Goal: Task Accomplishment & Management: Complete application form

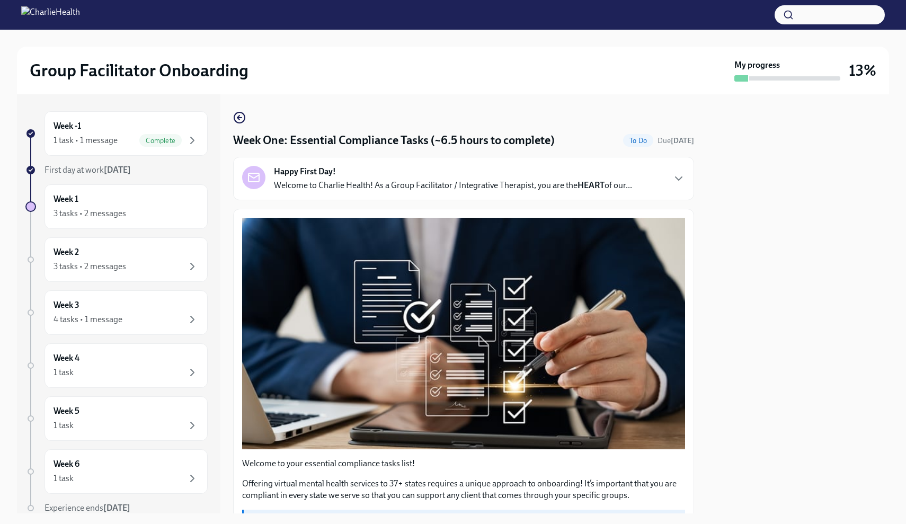
scroll to position [2393, 0]
click at [757, 185] on div at bounding box center [798, 303] width 182 height 419
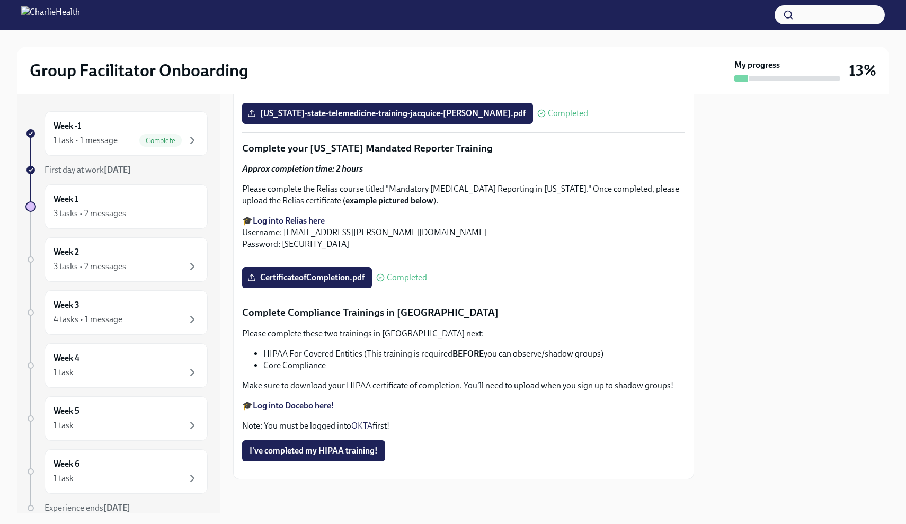
scroll to position [2402, 0]
click at [365, 459] on button "I've completed my HIPAA training!" at bounding box center [313, 450] width 143 height 21
click at [823, 260] on div at bounding box center [798, 303] width 182 height 419
click at [676, 280] on div "CertificateofCompletion.pdf Completed" at bounding box center [463, 277] width 443 height 21
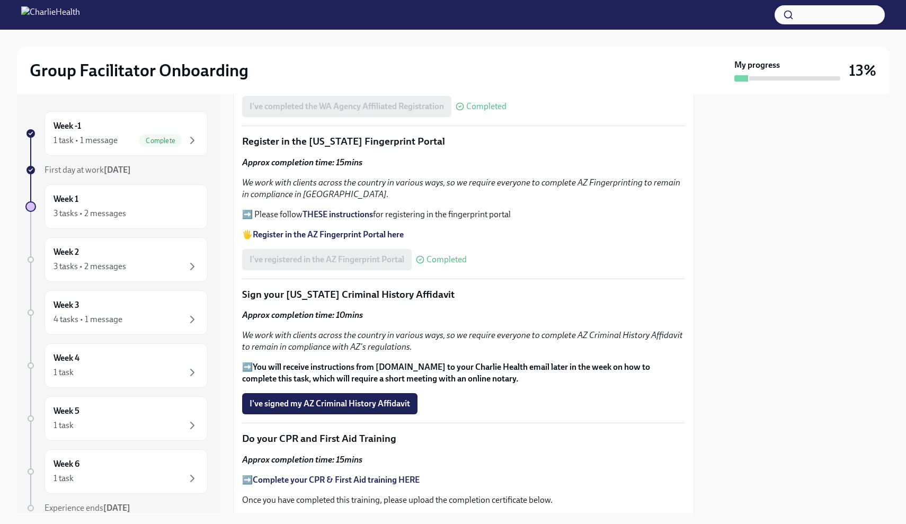
scroll to position [1095, 0]
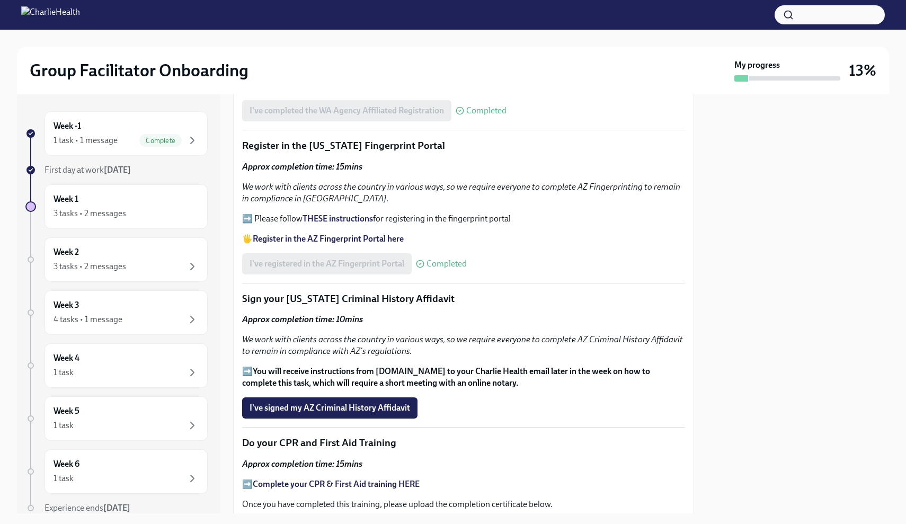
click at [351, 366] on strong "You will receive instructions from [DOMAIN_NAME] to your Charlie Health email l…" at bounding box center [446, 377] width 408 height 22
click at [294, 352] on div "Approx completion time: 10mins We work with clients across the country in vario…" at bounding box center [463, 351] width 443 height 75
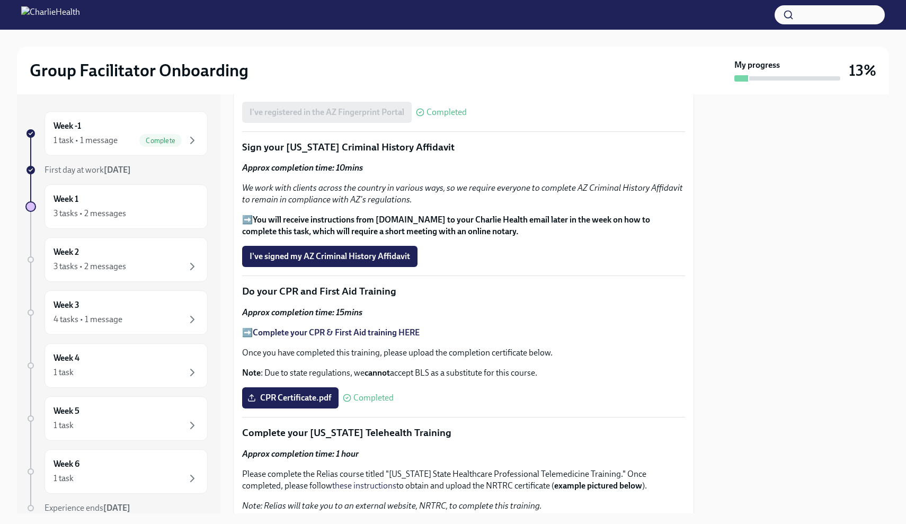
scroll to position [1248, 0]
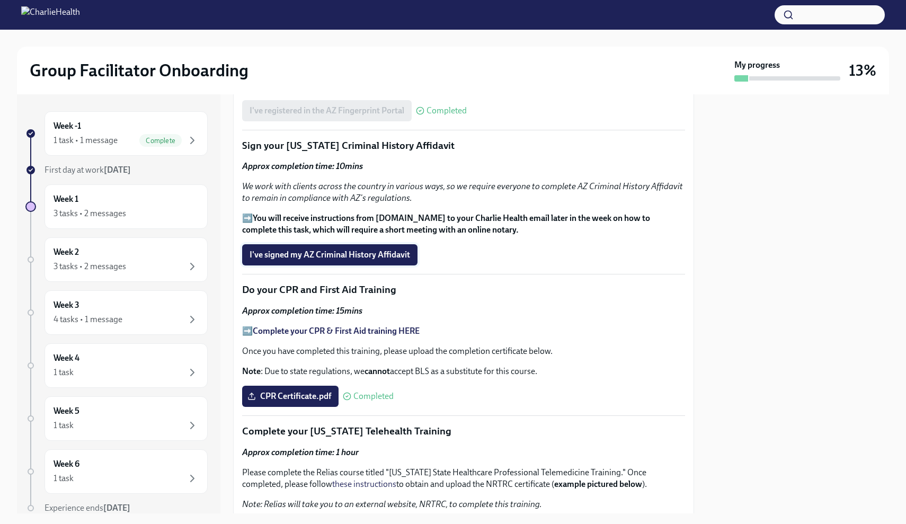
click at [343, 250] on span "I've signed my AZ Criminal History Affidavit" at bounding box center [330, 255] width 161 height 11
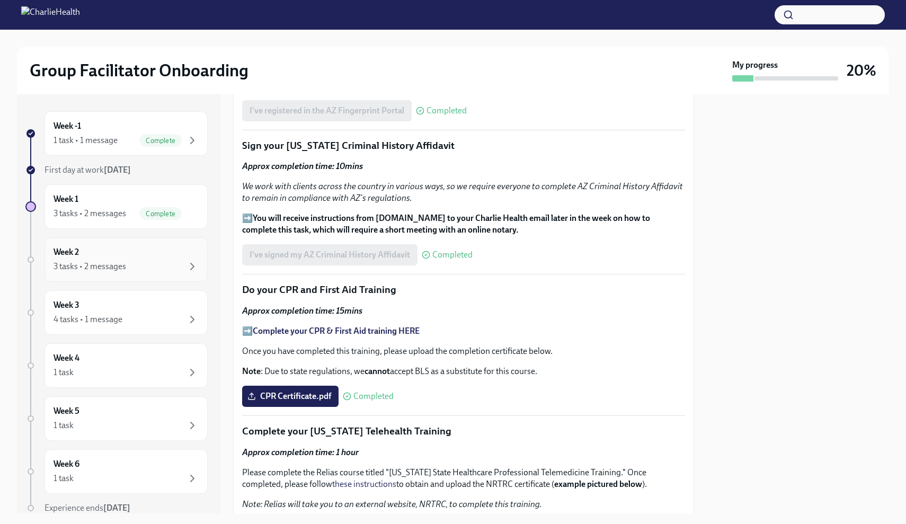
click at [148, 262] on div "3 tasks • 2 messages" at bounding box center [126, 266] width 145 height 13
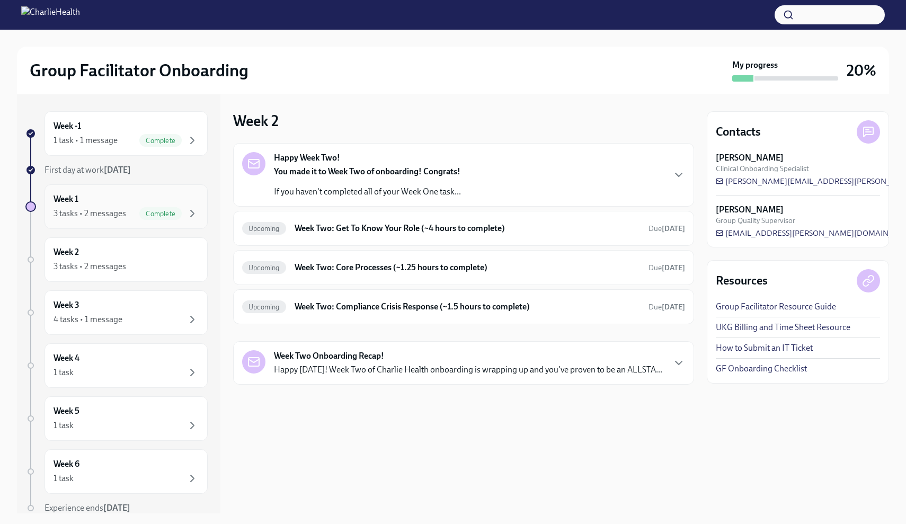
click at [181, 206] on div "Week 1 3 tasks • 2 messages Complete" at bounding box center [126, 206] width 145 height 26
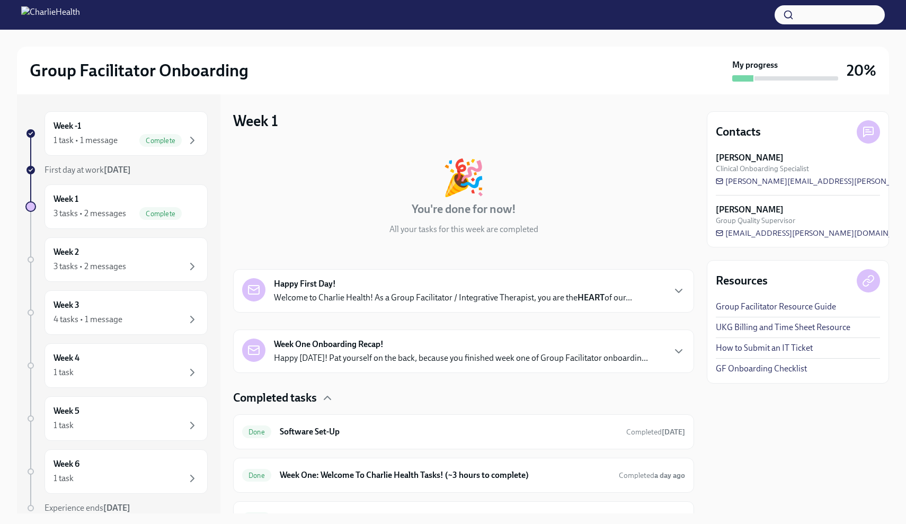
click at [601, 384] on div "🎉 You're done for now! All your tasks for this week are completed Happy First D…" at bounding box center [463, 339] width 461 height 393
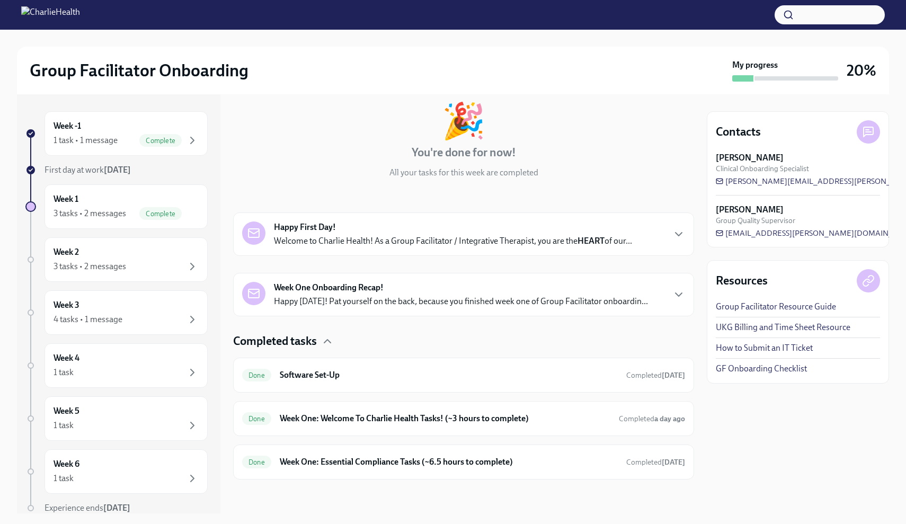
scroll to position [57, 0]
click at [676, 466] on strong "today" at bounding box center [673, 462] width 23 height 9
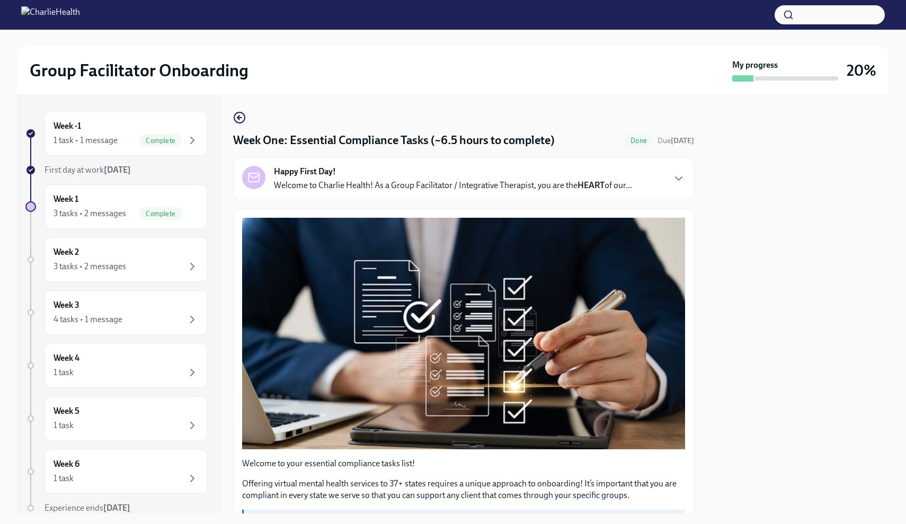
click at [708, 221] on div at bounding box center [798, 303] width 182 height 419
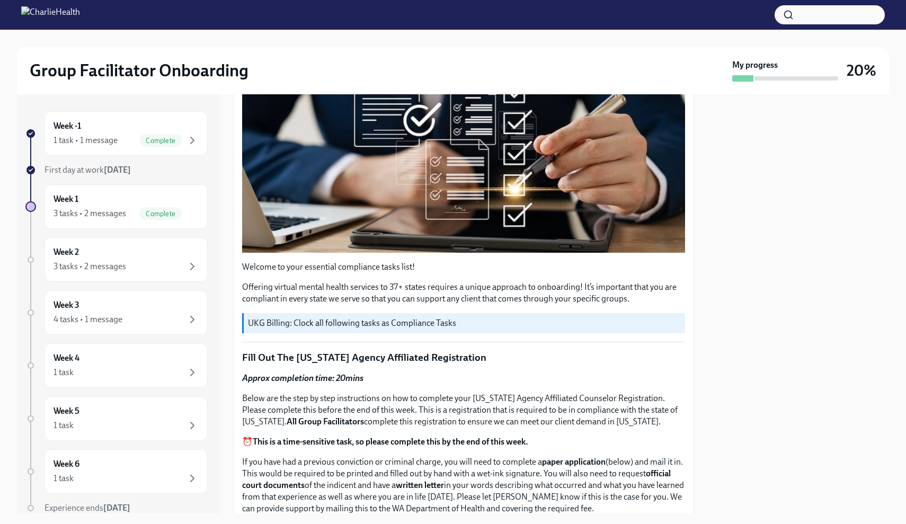
scroll to position [211, 0]
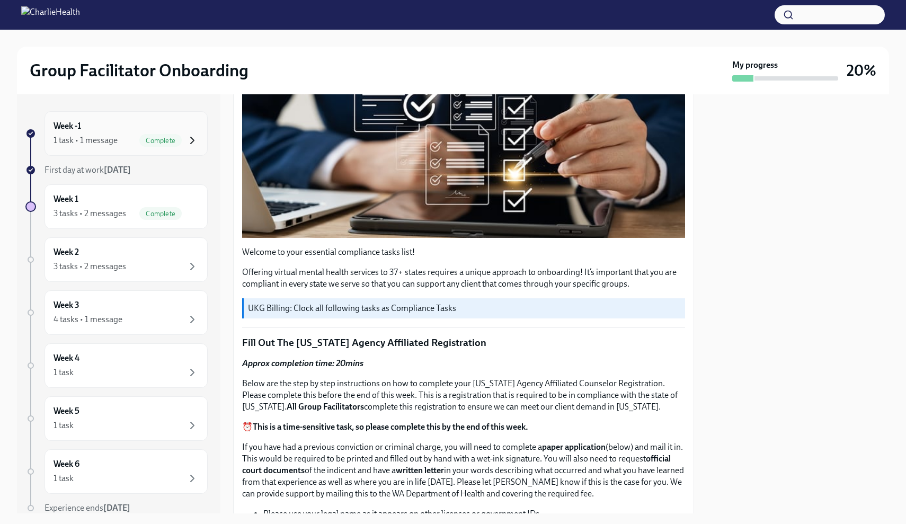
click at [189, 142] on icon "button" at bounding box center [192, 140] width 13 height 13
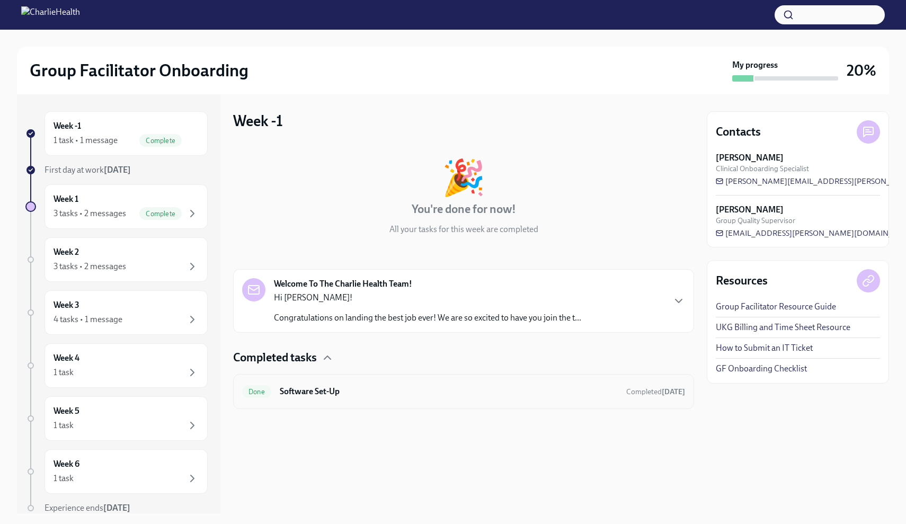
click at [541, 398] on div "Done Software Set-Up Completed 4 days ago" at bounding box center [463, 391] width 443 height 17
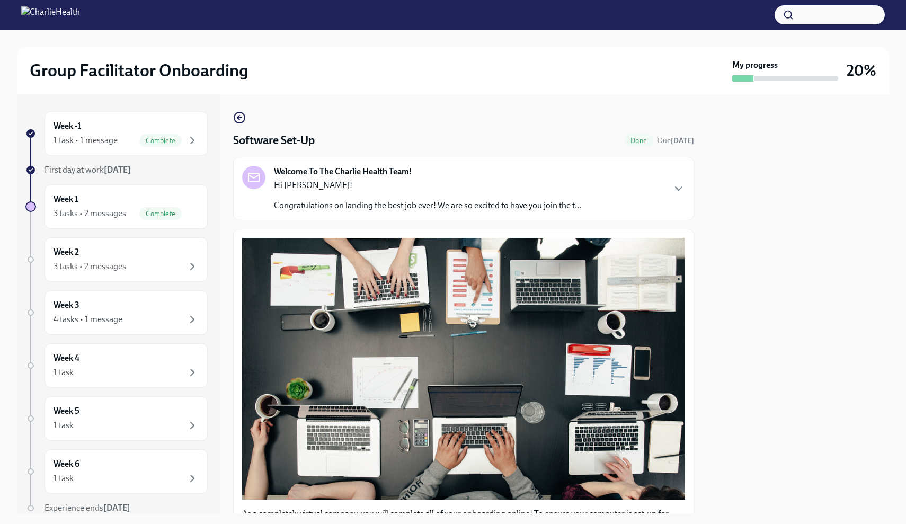
click at [34, 208] on div at bounding box center [30, 206] width 11 height 11
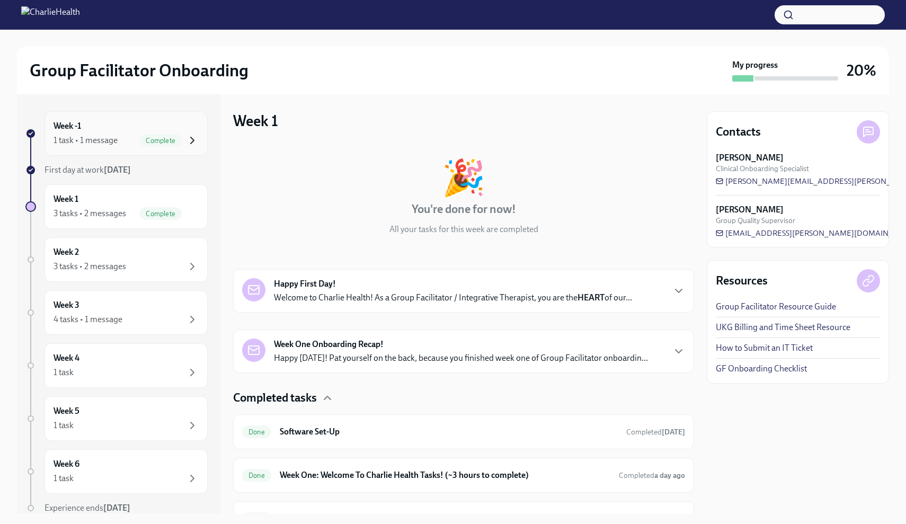
click at [189, 143] on icon "button" at bounding box center [192, 140] width 13 height 13
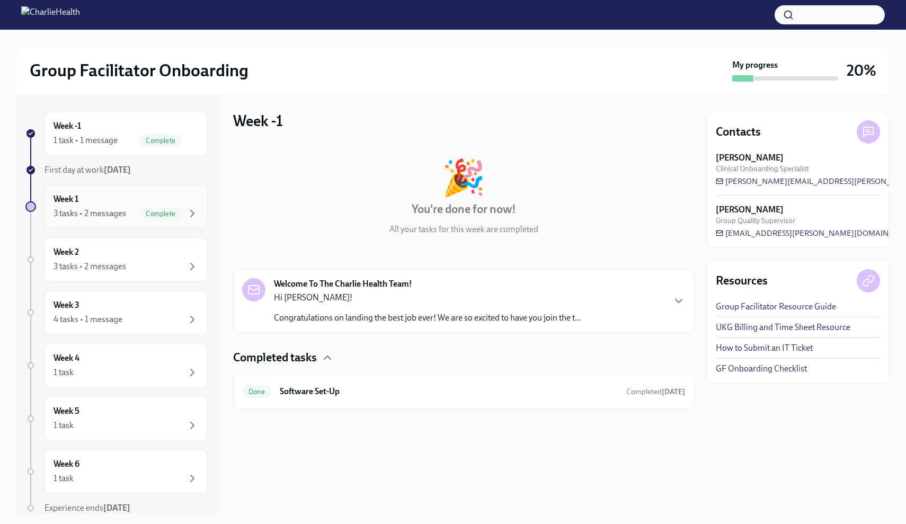
click at [197, 205] on div "Week 1 3 tasks • 2 messages Complete" at bounding box center [126, 206] width 145 height 26
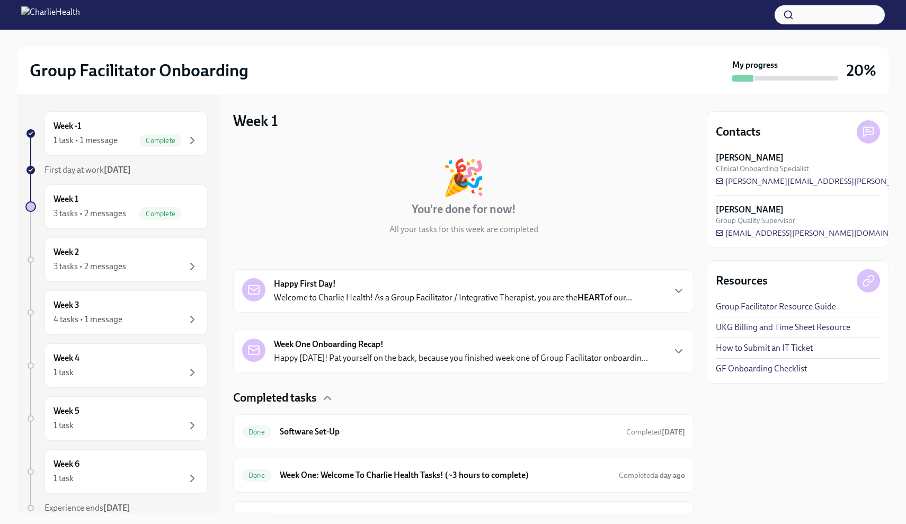
click at [711, 414] on div "Contacts Maggie Greenawalt Clinical Onboarding Specialist maggie.greenawalt@cha…" at bounding box center [798, 303] width 182 height 419
click at [734, 430] on div "Contacts Maggie Greenawalt Clinical Onboarding Specialist maggie.greenawalt@cha…" at bounding box center [798, 303] width 182 height 419
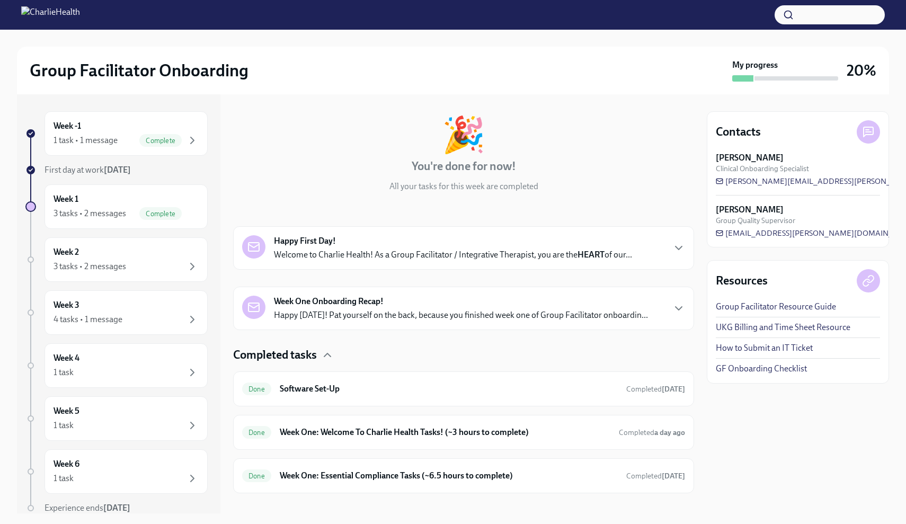
scroll to position [57, 0]
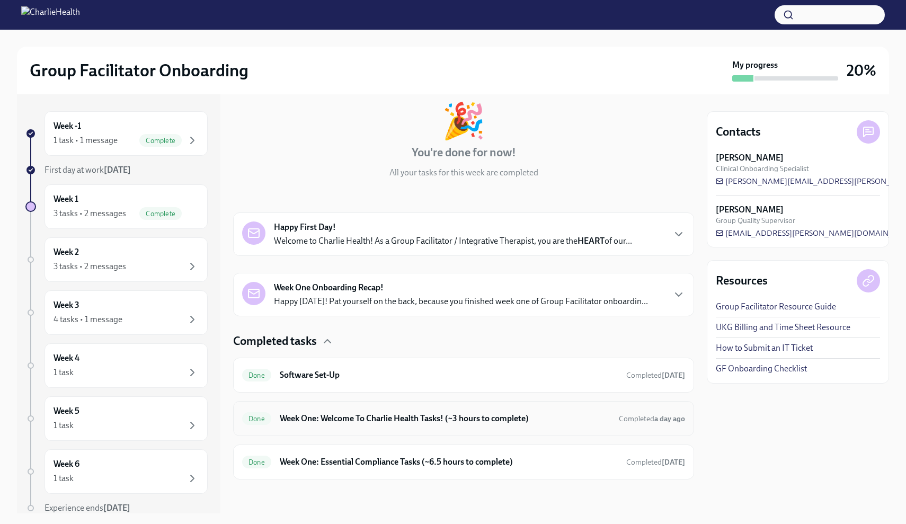
click at [511, 421] on h6 "Week One: Welcome To Charlie Health Tasks! (~3 hours to complete)" at bounding box center [445, 419] width 331 height 12
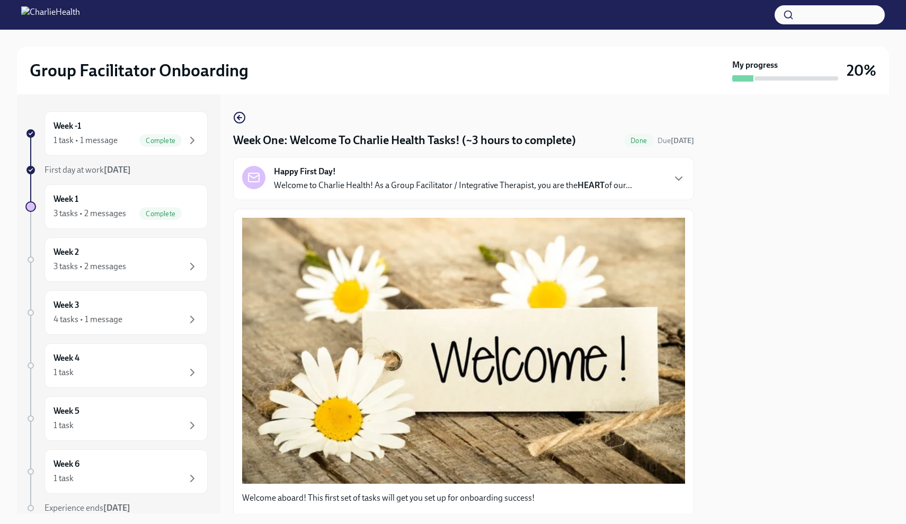
click at [733, 242] on div at bounding box center [798, 303] width 182 height 419
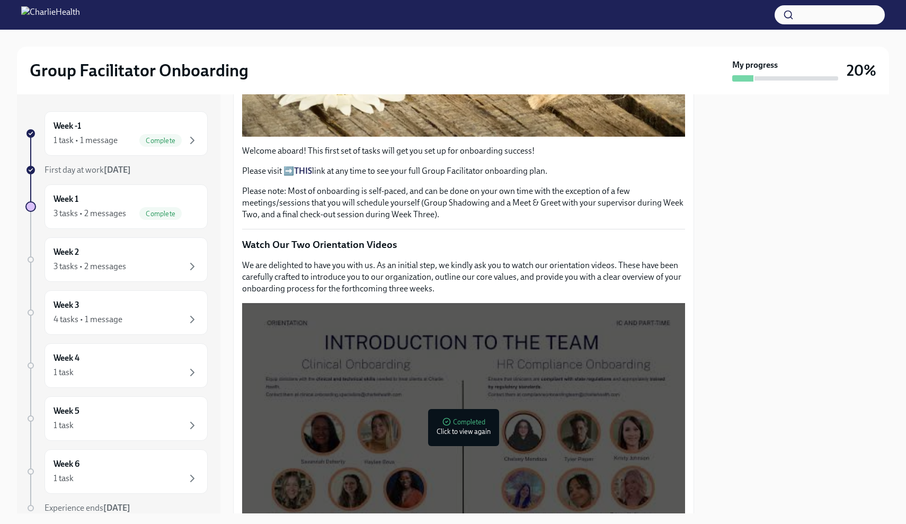
scroll to position [390, 0]
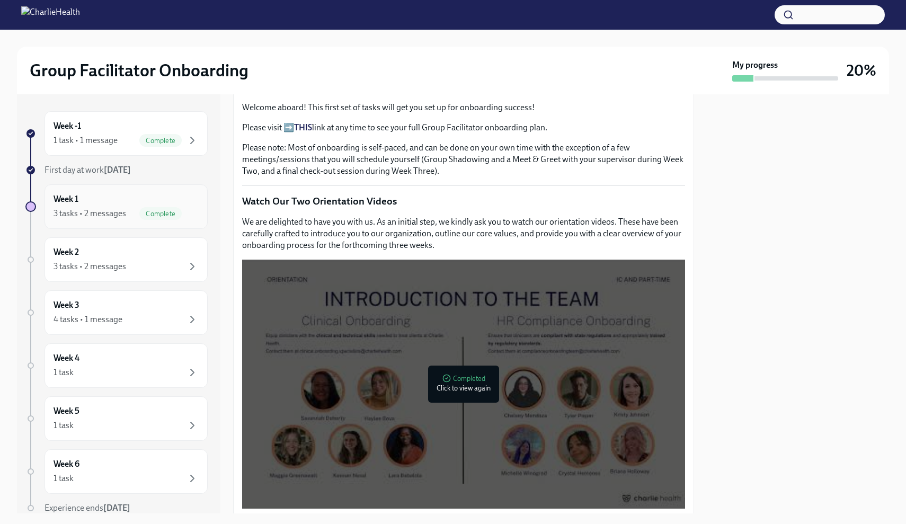
click at [129, 214] on div "3 tasks • 2 messages Complete" at bounding box center [126, 213] width 145 height 13
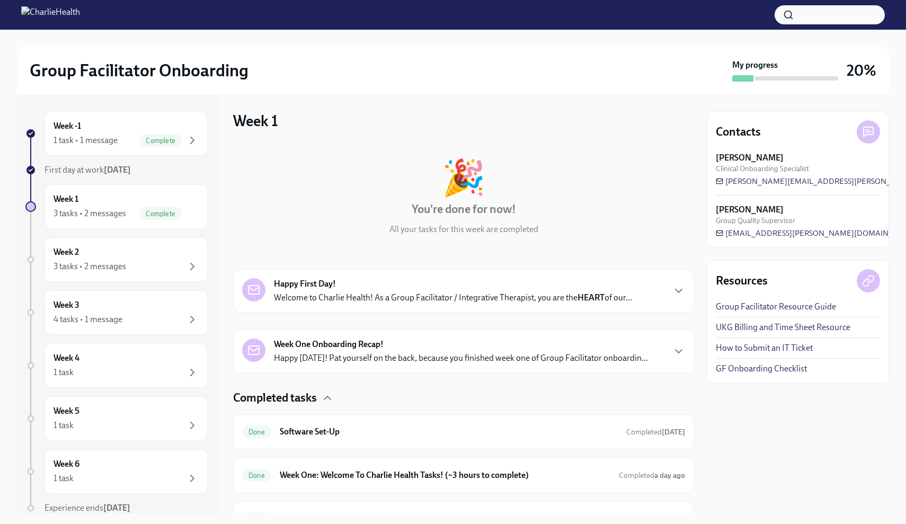
click at [759, 442] on div "Contacts Maggie Greenawalt Clinical Onboarding Specialist maggie.greenawalt@cha…" at bounding box center [798, 303] width 182 height 419
click at [203, 138] on div "Week -1 1 task • 1 message Complete" at bounding box center [126, 133] width 163 height 45
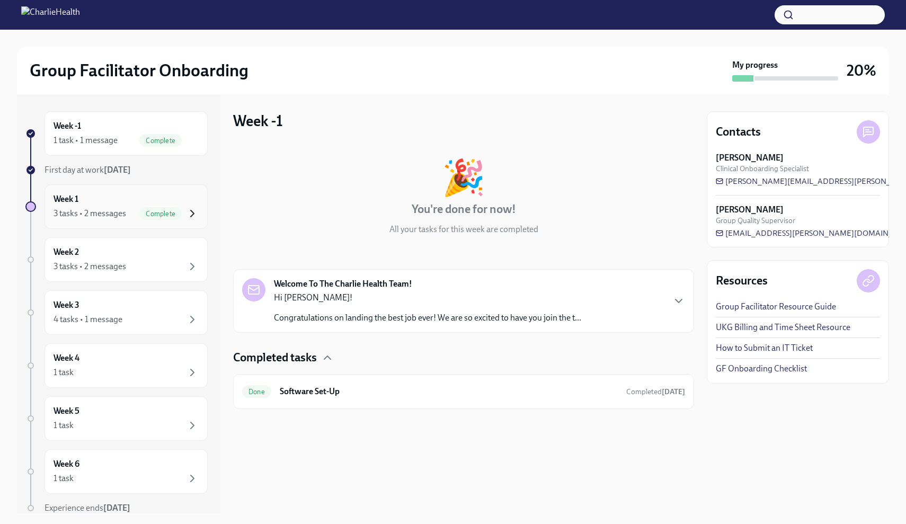
click at [198, 211] on icon "button" at bounding box center [192, 213] width 13 height 13
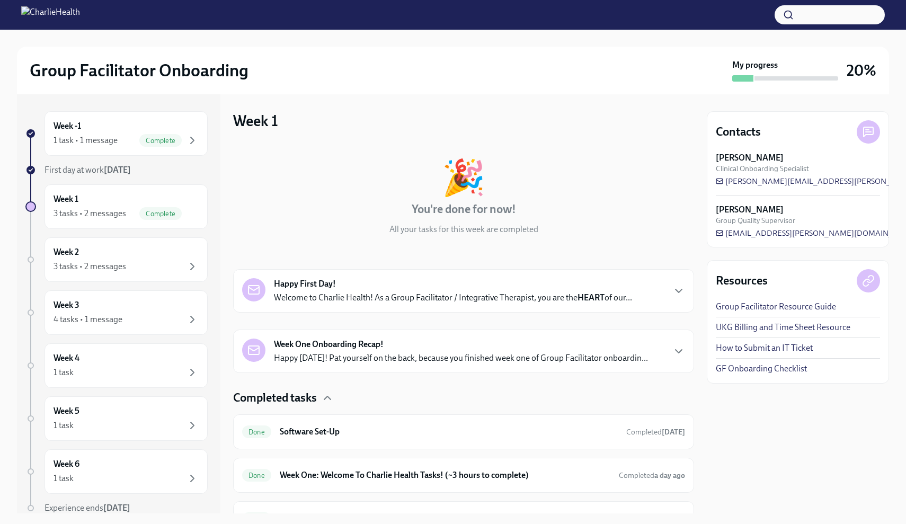
click at [723, 408] on div "Contacts Maggie Greenawalt Clinical Onboarding Specialist maggie.greenawalt@cha…" at bounding box center [798, 303] width 182 height 419
click at [676, 401] on div "Completed tasks" at bounding box center [463, 398] width 461 height 16
click at [328, 399] on icon "button" at bounding box center [327, 397] width 6 height 3
click at [896, 250] on div "Group Facilitator Onboarding My progress 20% Week -1 1 task • 1 message Complet…" at bounding box center [453, 272] width 906 height 484
click at [662, 211] on div "🎉 You're done for now! All your tasks for this week are completed" at bounding box center [463, 197] width 461 height 75
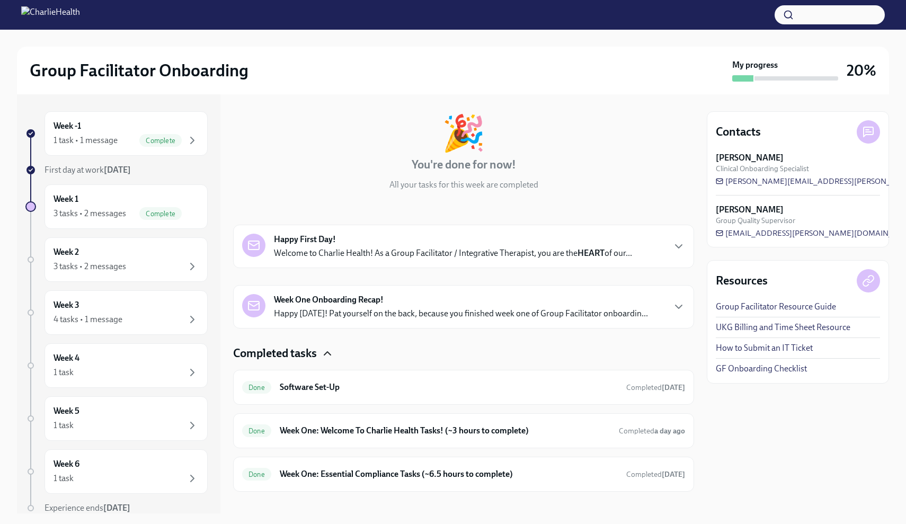
scroll to position [57, 0]
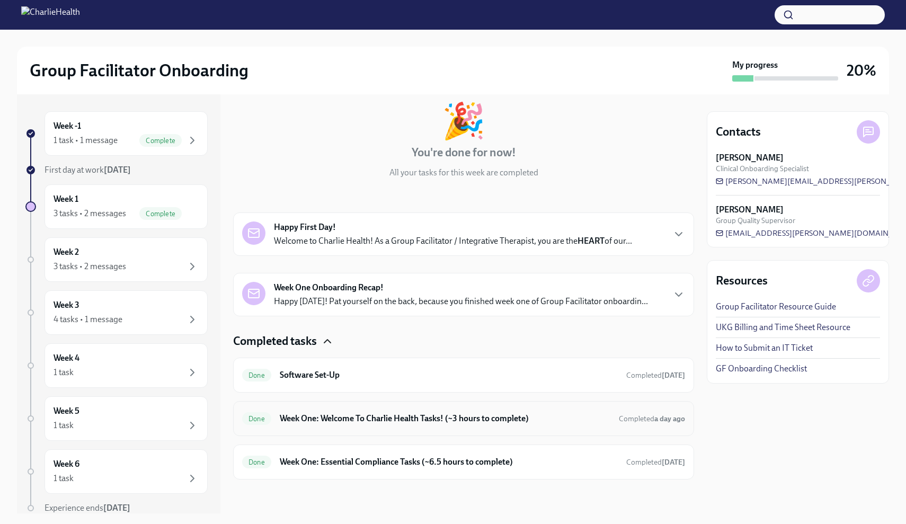
click at [461, 419] on h6 "Week One: Welcome To Charlie Health Tasks! (~3 hours to complete)" at bounding box center [445, 419] width 331 height 12
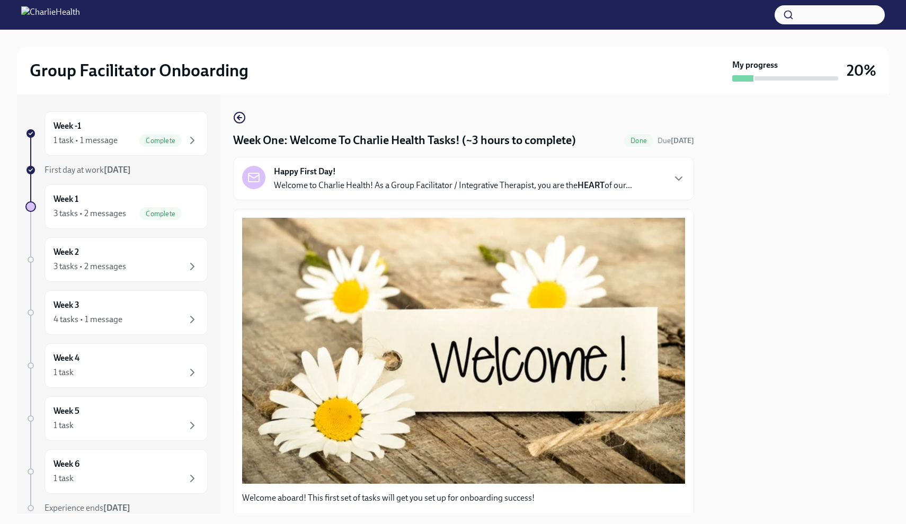
click at [694, 210] on div "Week -1 1 task • 1 message Complete First day at work Aug 25th Week 1 3 tasks •…" at bounding box center [453, 303] width 872 height 419
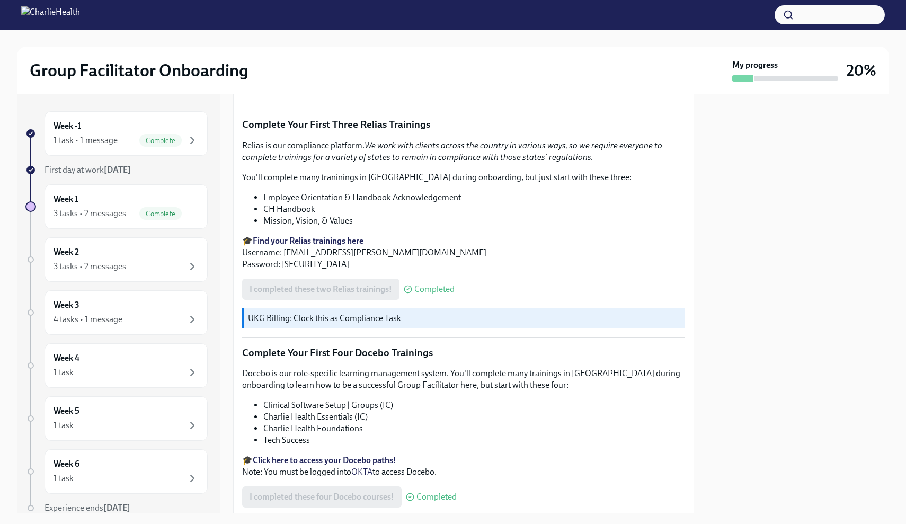
scroll to position [1298, 0]
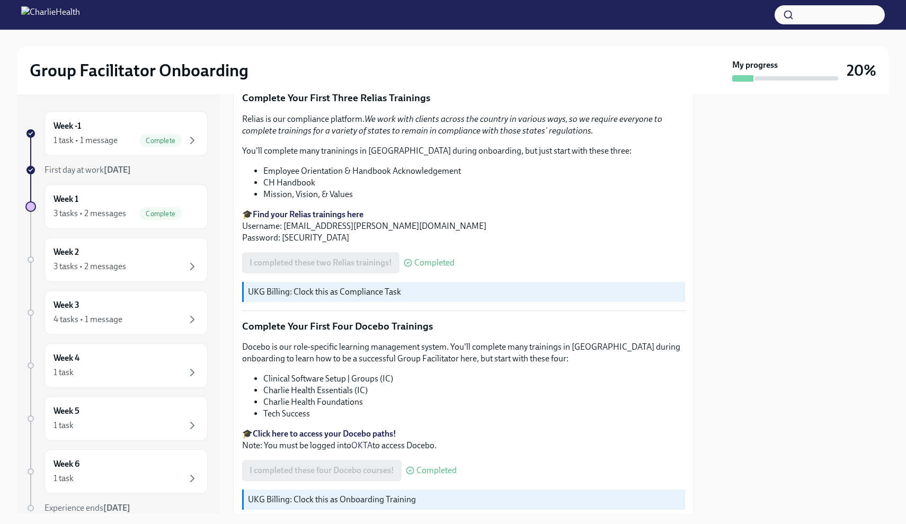
click at [796, 257] on div at bounding box center [798, 303] width 182 height 419
click at [196, 137] on icon "button" at bounding box center [192, 140] width 13 height 13
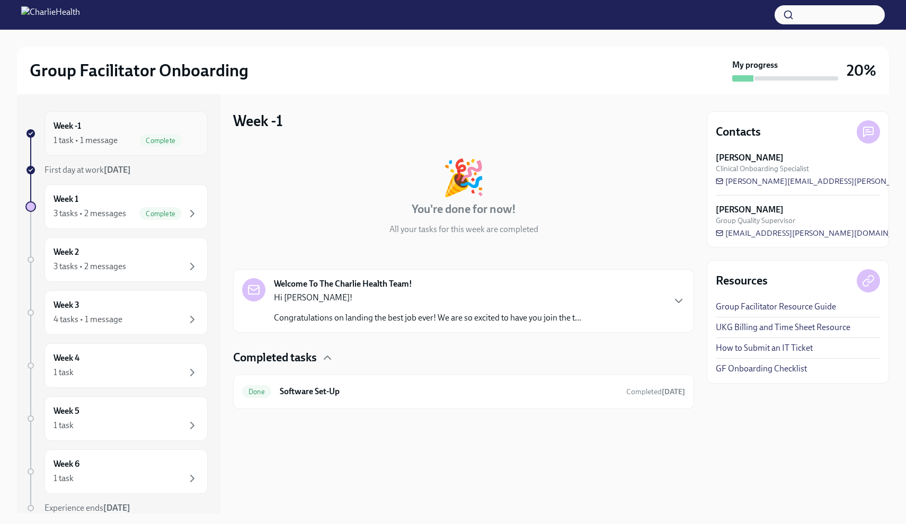
click at [192, 137] on icon "button" at bounding box center [192, 140] width 13 height 13
click at [193, 212] on icon "button" at bounding box center [192, 213] width 13 height 13
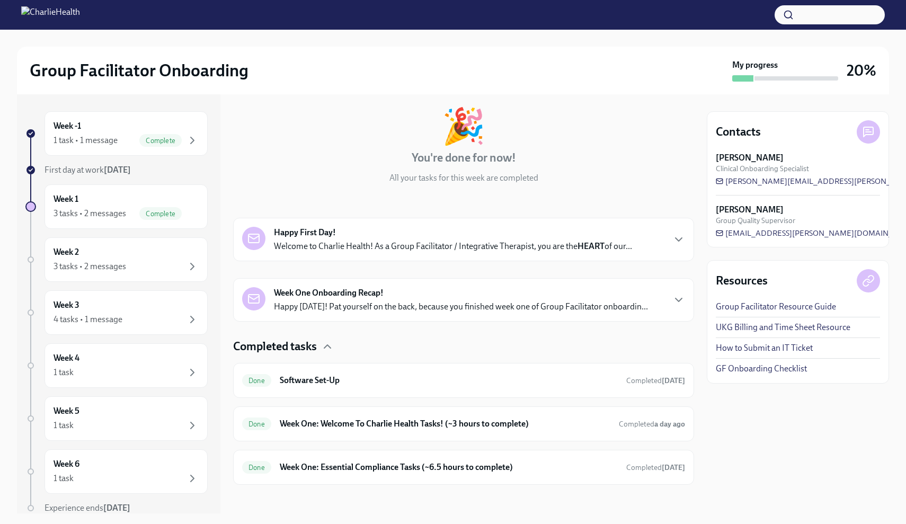
scroll to position [56, 0]
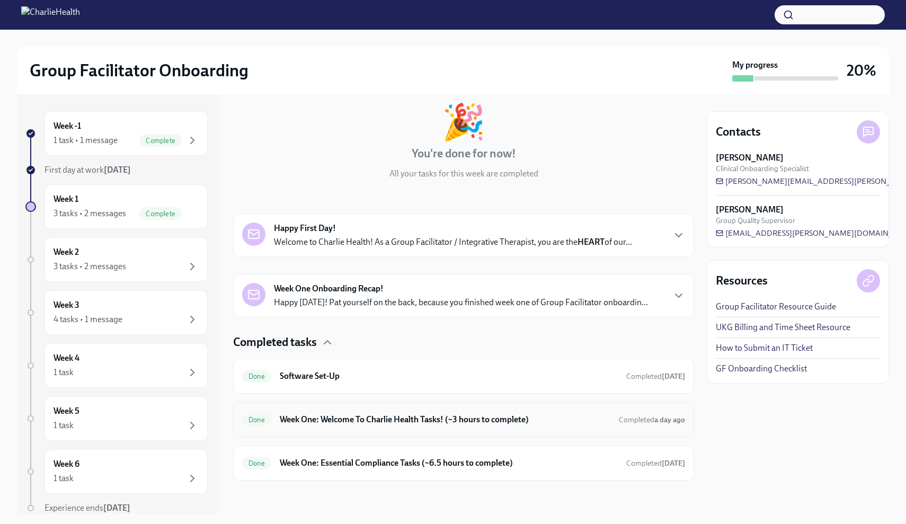
click at [501, 424] on h6 "Week One: Welcome To Charlie Health Tasks! (~3 hours to complete)" at bounding box center [445, 420] width 331 height 12
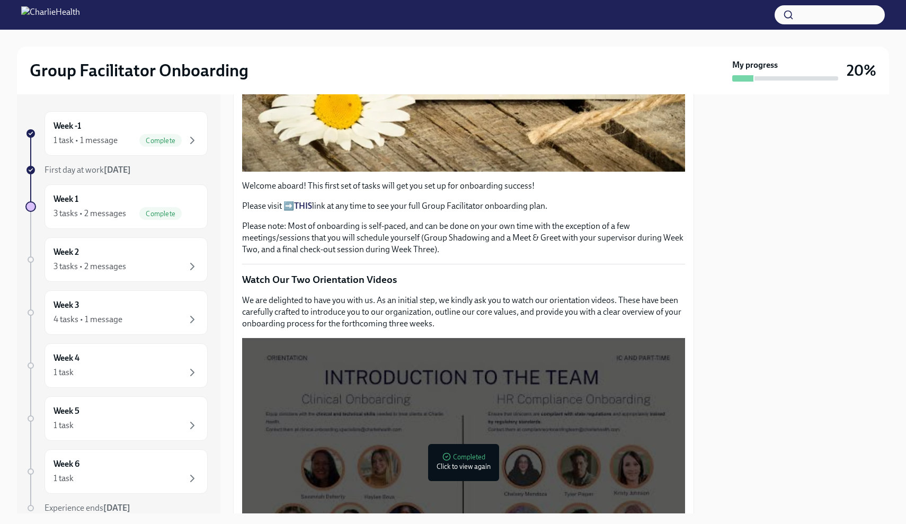
scroll to position [281, 0]
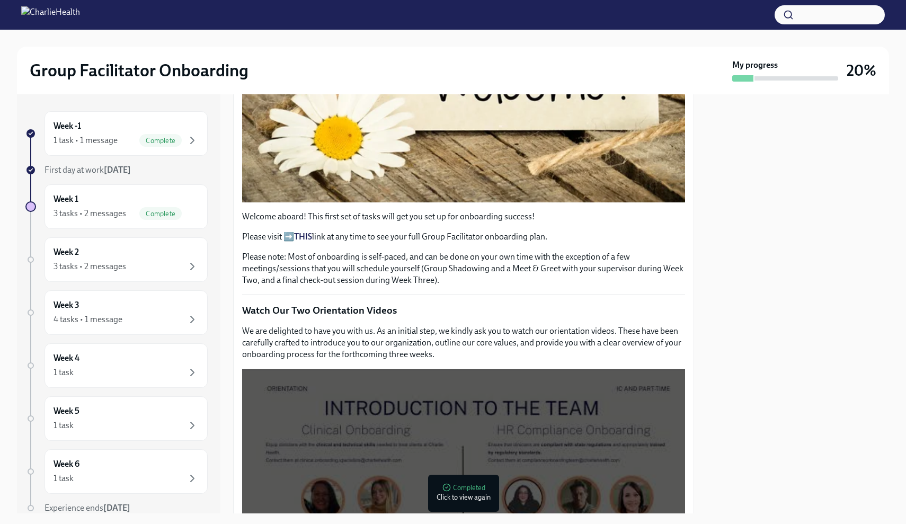
click at [452, 230] on div "Welcome aboard! This first set of tasks will get you set up for onboarding succ…" at bounding box center [463, 248] width 443 height 75
click at [485, 244] on div "Welcome aboard! This first set of tasks will get you set up for onboarding succ…" at bounding box center [463, 248] width 443 height 75
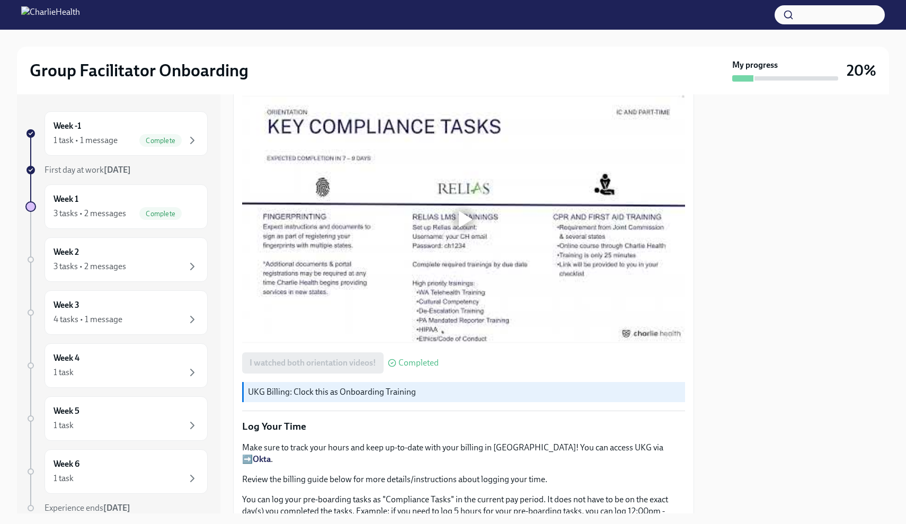
scroll to position [847, 0]
